Goal: Information Seeking & Learning: Learn about a topic

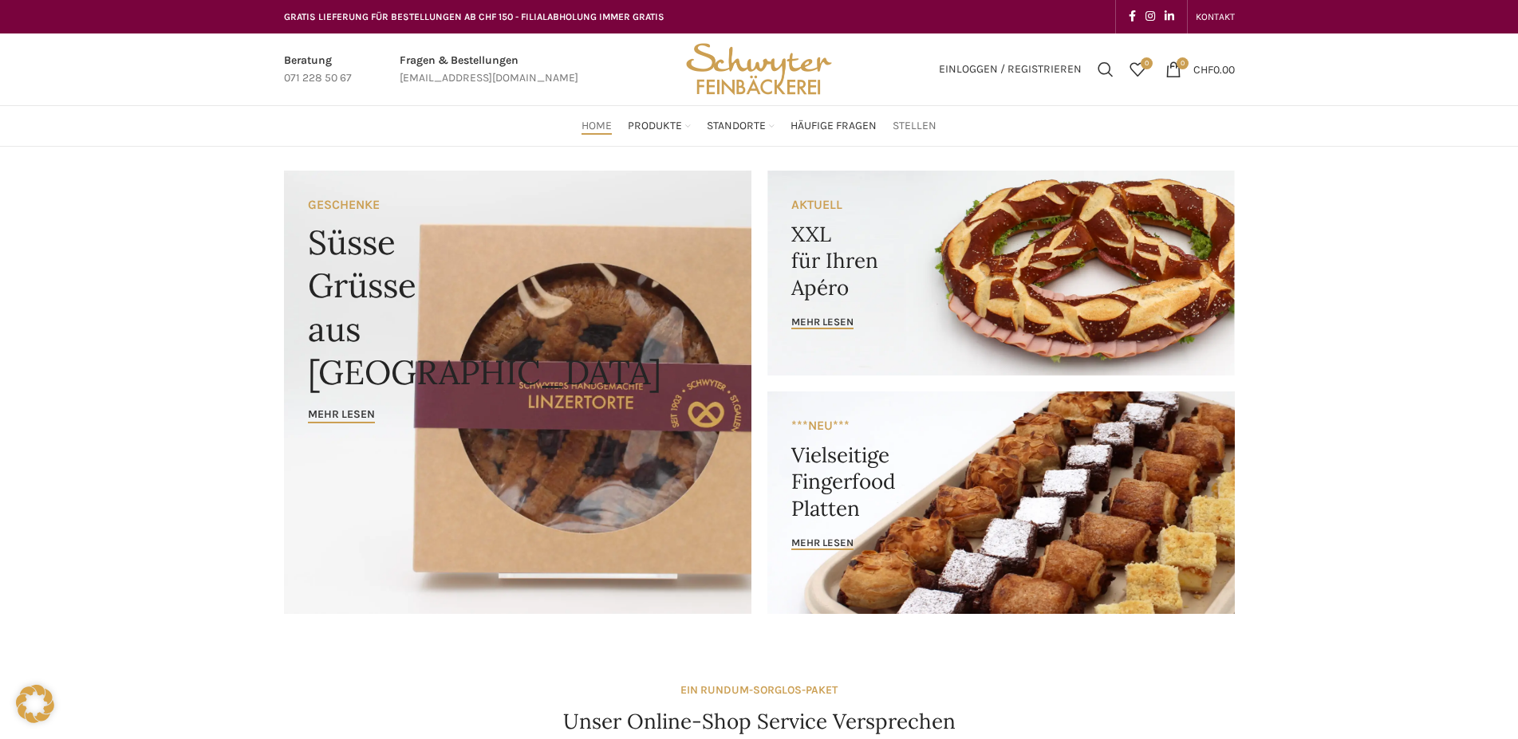
click at [917, 128] on span "Stellen" at bounding box center [915, 126] width 44 height 15
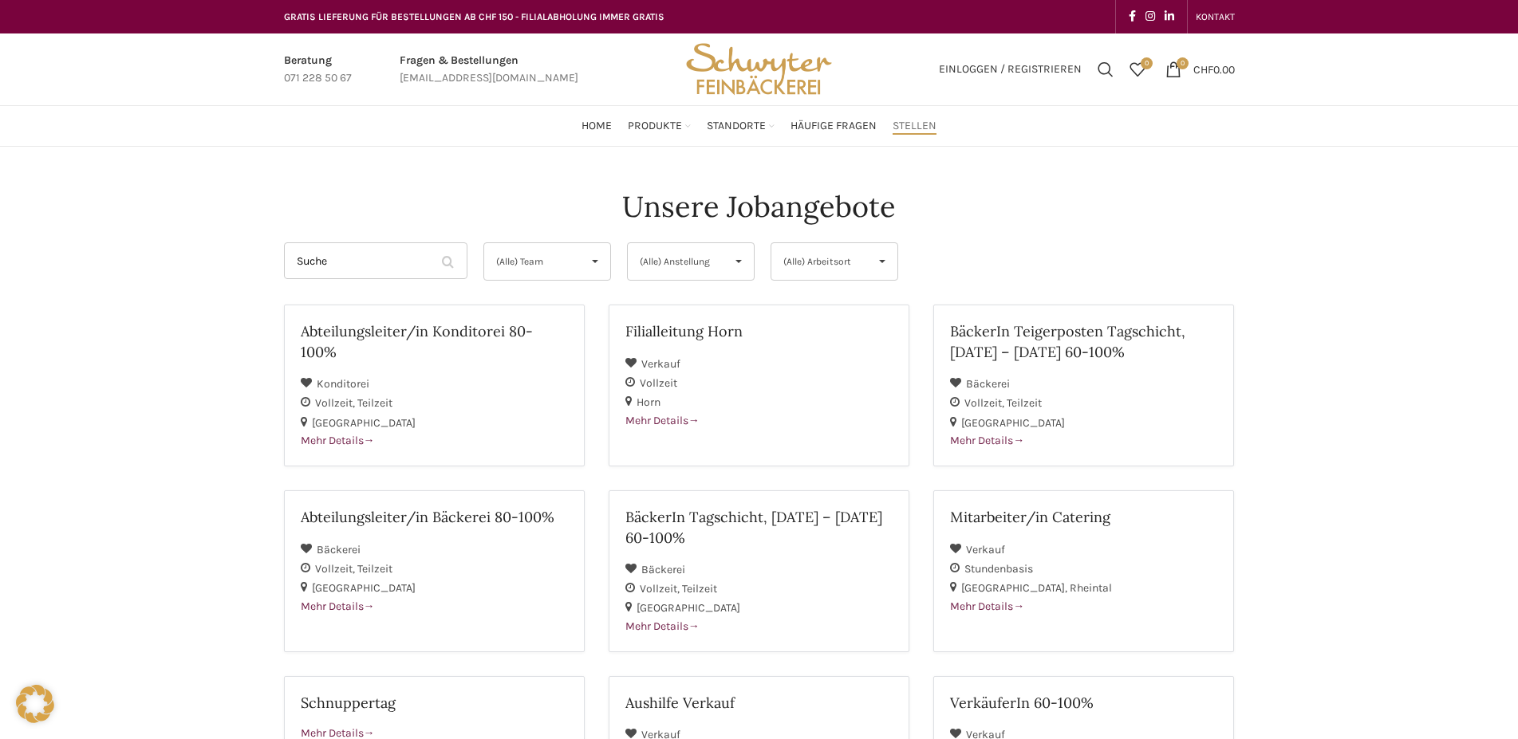
click at [714, 258] on span "(Alle) Anstellung" at bounding box center [678, 261] width 76 height 37
click at [690, 388] on li "Stundenbasis" at bounding box center [691, 392] width 126 height 32
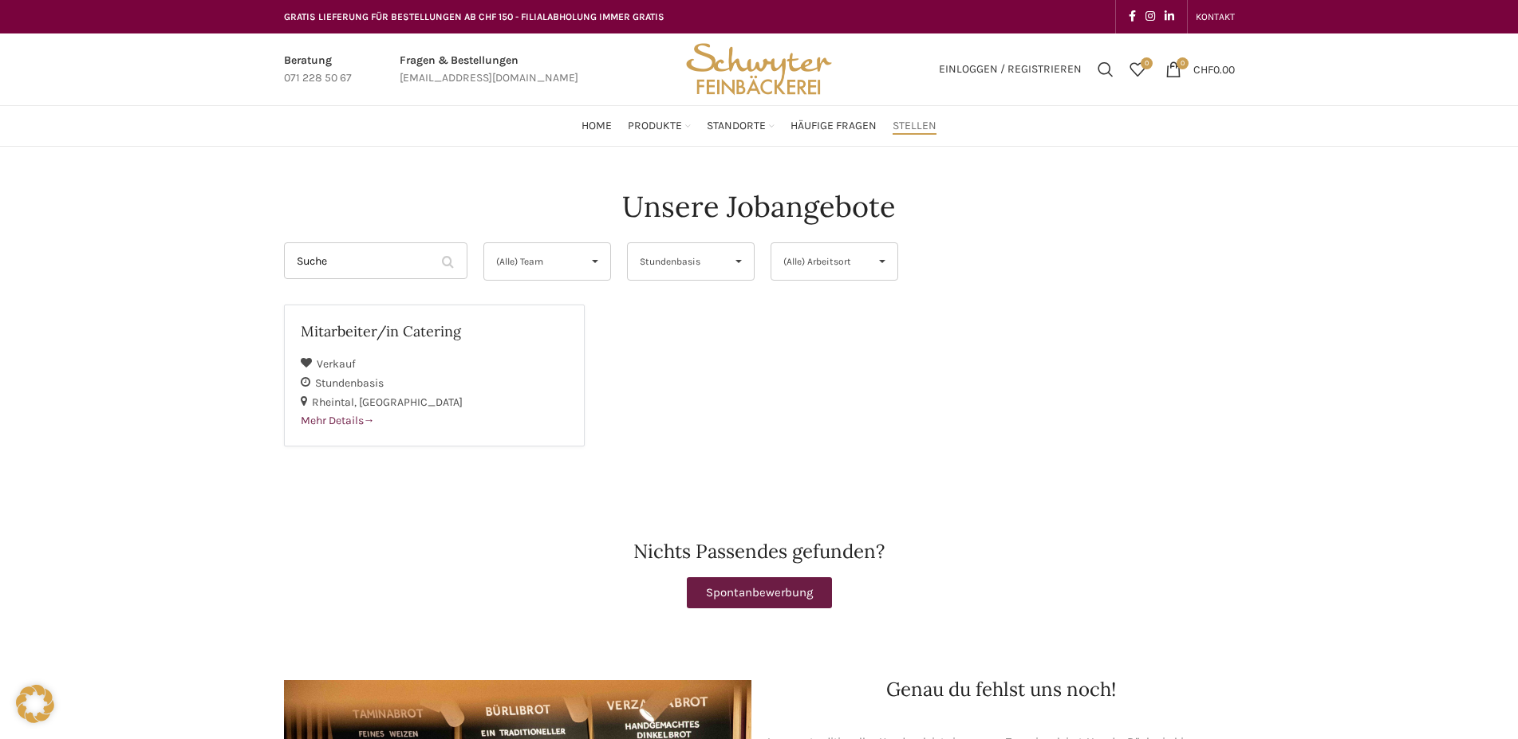
click at [701, 258] on span "Stundenbasis" at bounding box center [678, 261] width 76 height 37
click at [688, 359] on li "Teilzeit" at bounding box center [691, 360] width 126 height 32
select select "140"
